Goal: Task Accomplishment & Management: Manage account settings

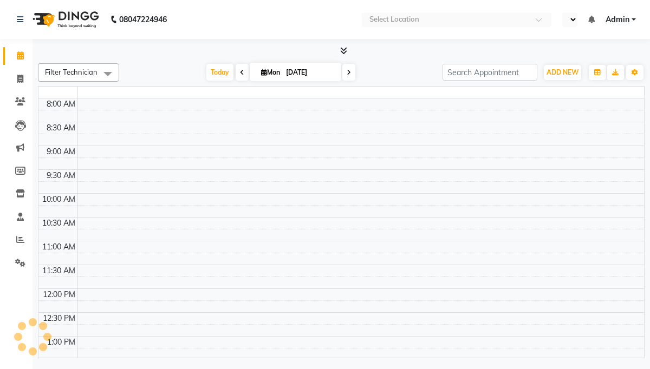
select select "en"
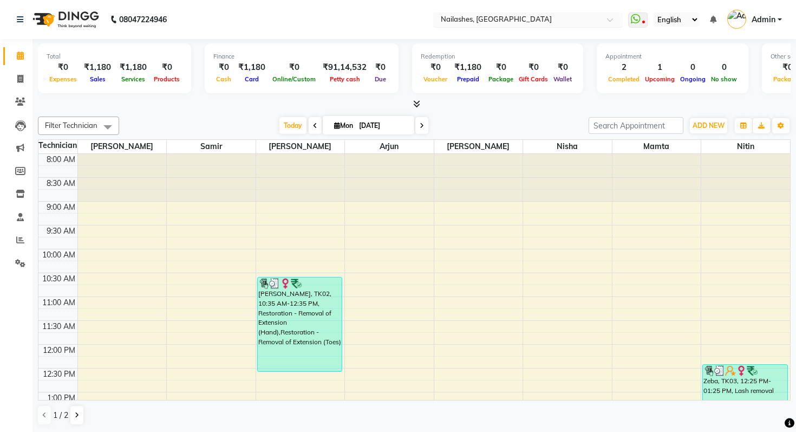
click at [489, 24] on input "text" at bounding box center [517, 20] width 157 height 11
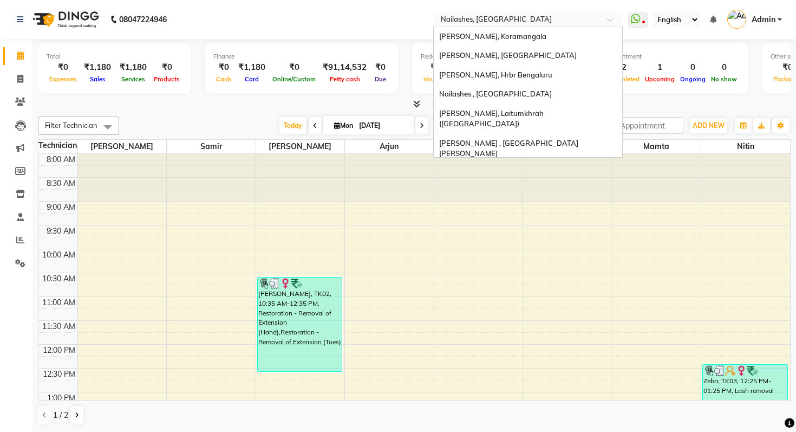
scroll to position [596, 0]
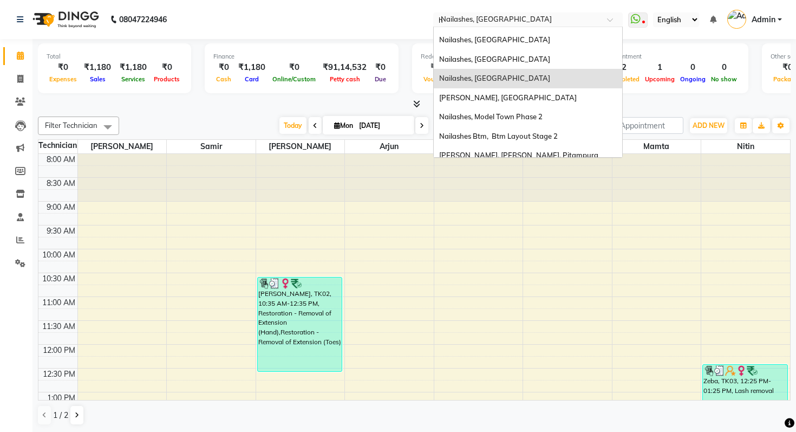
type input "ho"
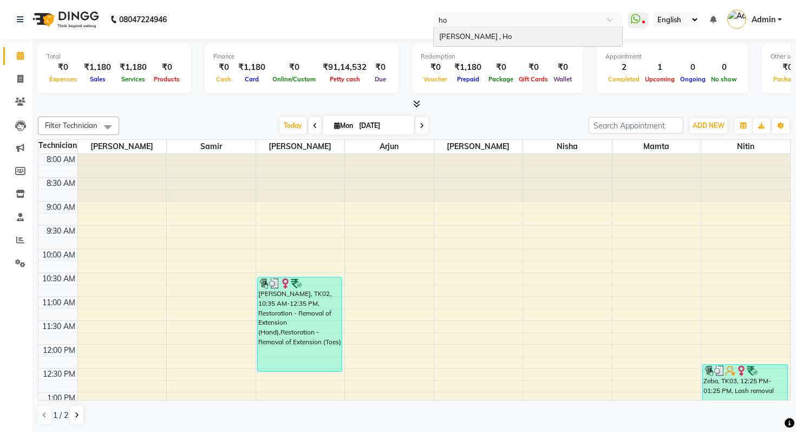
scroll to position [0, 0]
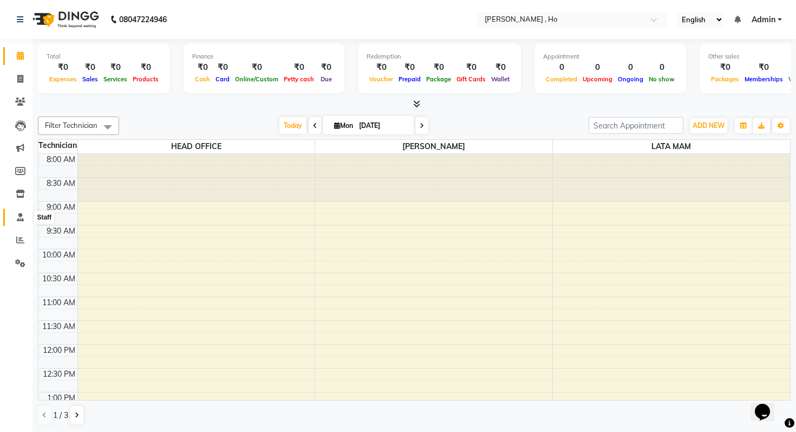
click at [17, 217] on icon at bounding box center [20, 217] width 7 height 8
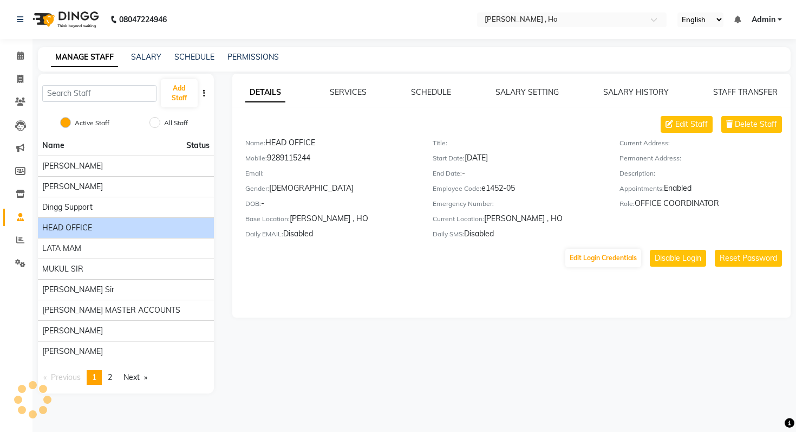
click at [110, 230] on div "HEAD OFFICE" at bounding box center [125, 227] width 167 height 11
